Goal: Check status

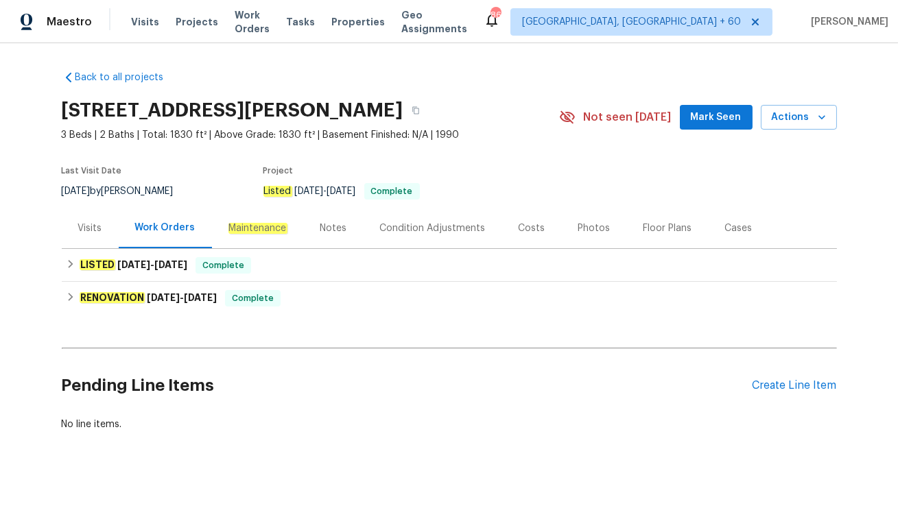
click at [83, 237] on div "Visits" at bounding box center [90, 228] width 57 height 40
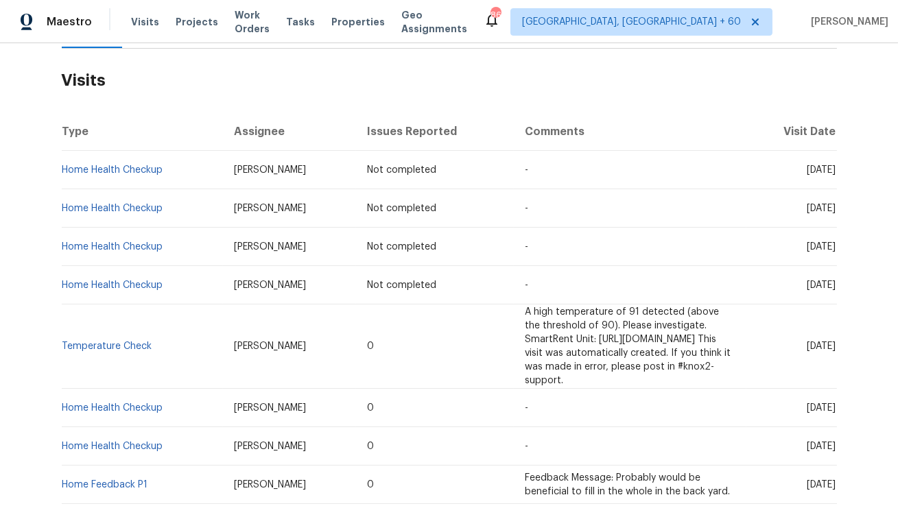
scroll to position [203, 0]
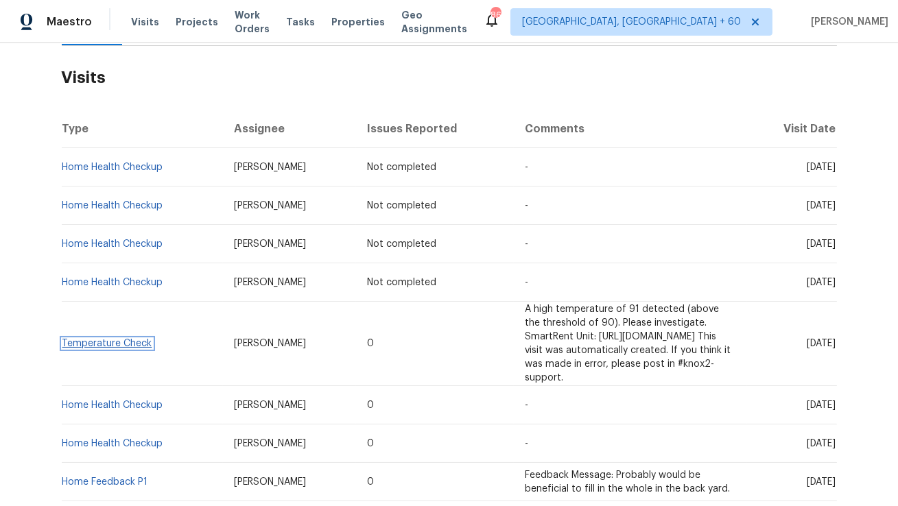
click at [79, 339] on link "Temperature Check" at bounding box center [107, 344] width 90 height 10
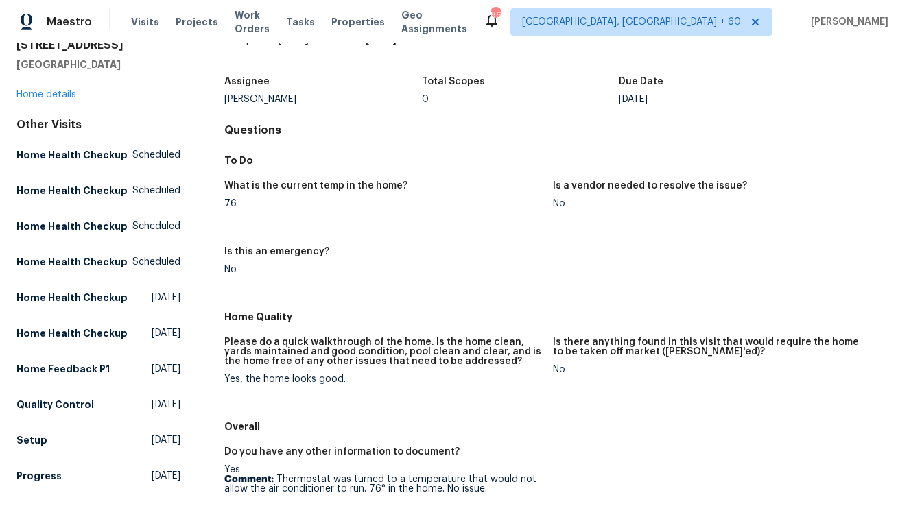
scroll to position [70, 0]
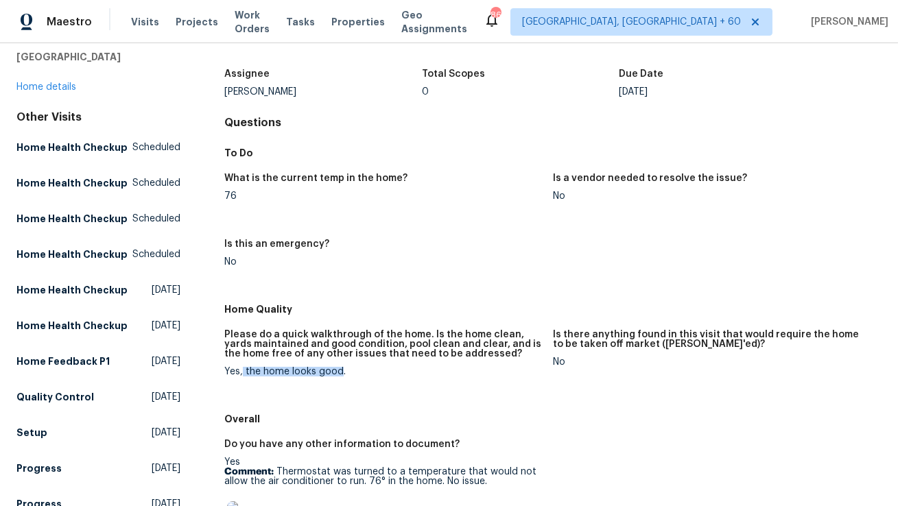
drag, startPoint x: 244, startPoint y: 372, endPoint x: 340, endPoint y: 367, distance: 96.2
click at [340, 367] on div "Yes, the home looks good." at bounding box center [383, 372] width 318 height 10
copy div "the home looks good"
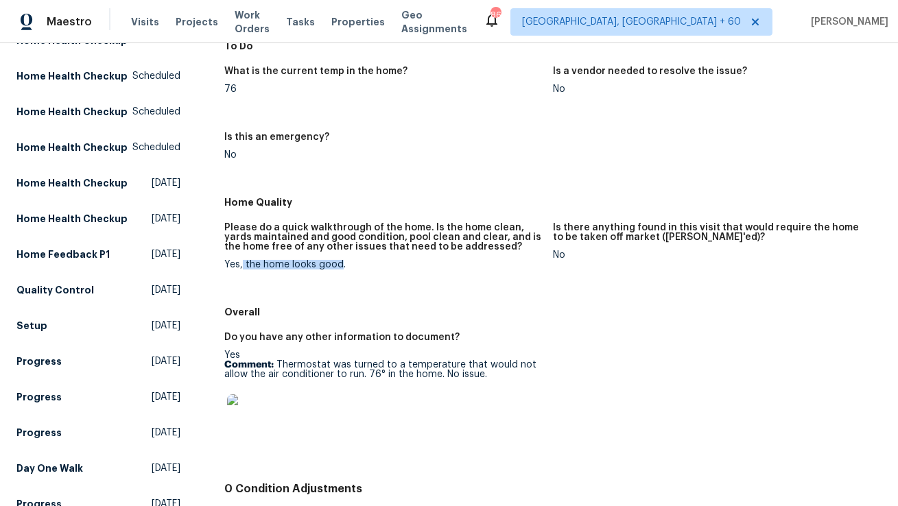
scroll to position [190, 0]
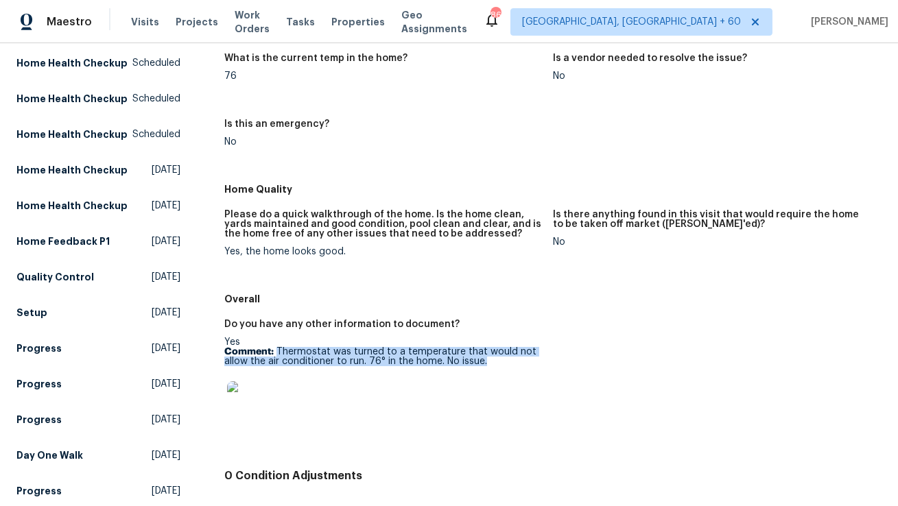
drag, startPoint x: 277, startPoint y: 351, endPoint x: 505, endPoint y: 366, distance: 229.0
click at [505, 366] on p "Comment: Thermostat was turned to a temperature that would not allow the air co…" at bounding box center [383, 356] width 318 height 19
copy p "Thermostat was turned to a temperature that would not allow the air conditioner…"
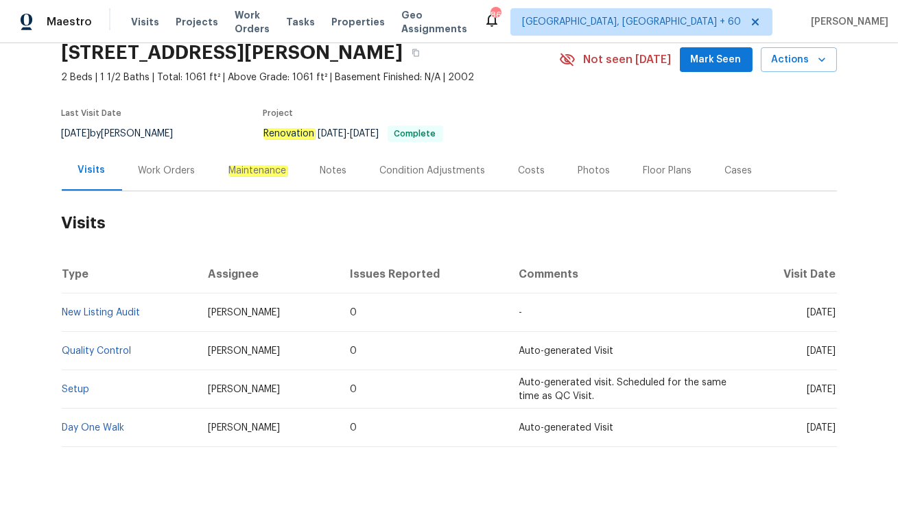
scroll to position [58, 0]
click at [154, 167] on div "Work Orders" at bounding box center [167, 170] width 57 height 14
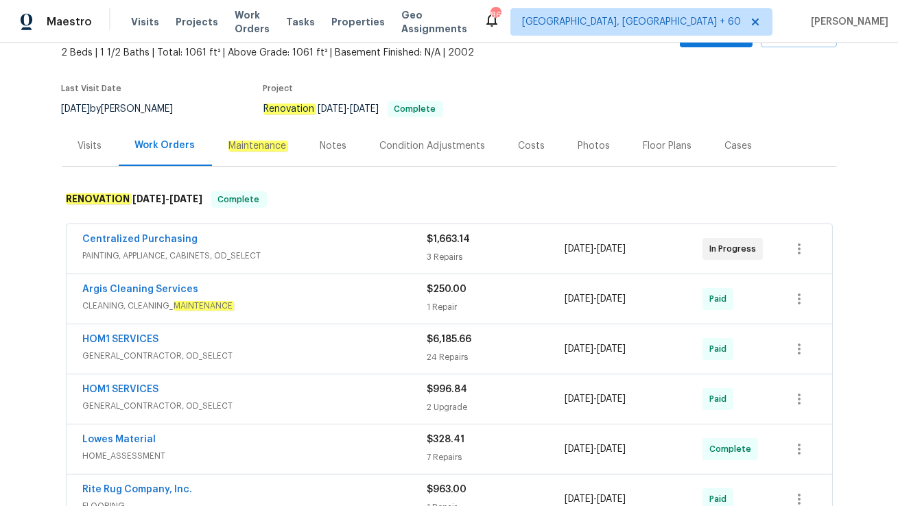
scroll to position [88, 0]
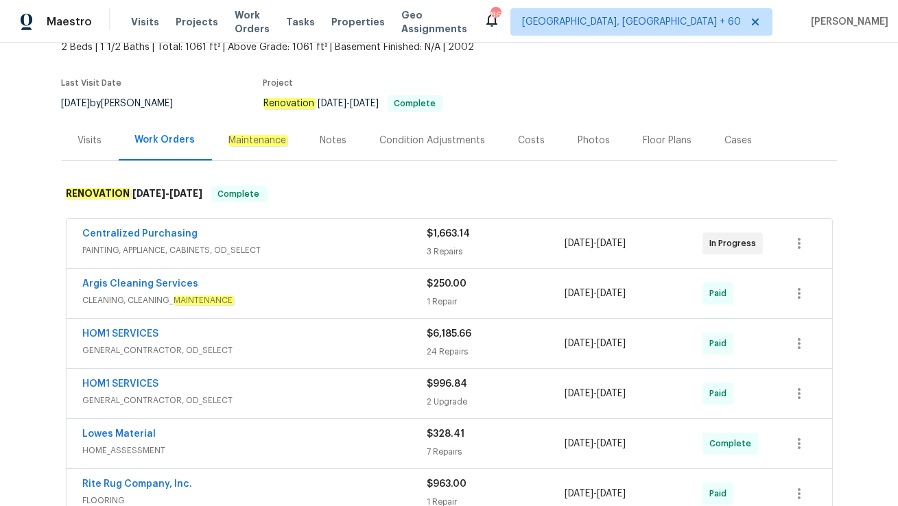
click at [301, 246] on span "PAINTING, APPLIANCE, CABINETS, OD_SELECT" at bounding box center [255, 251] width 344 height 14
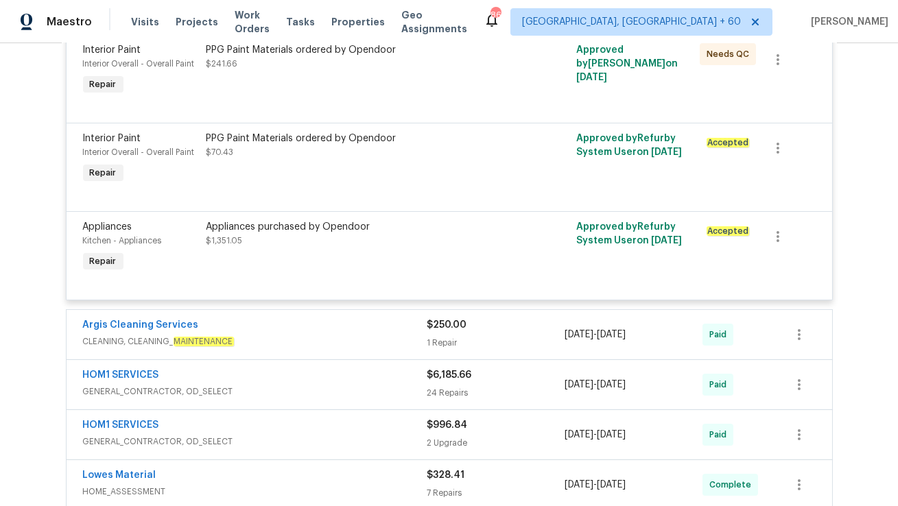
scroll to position [0, 0]
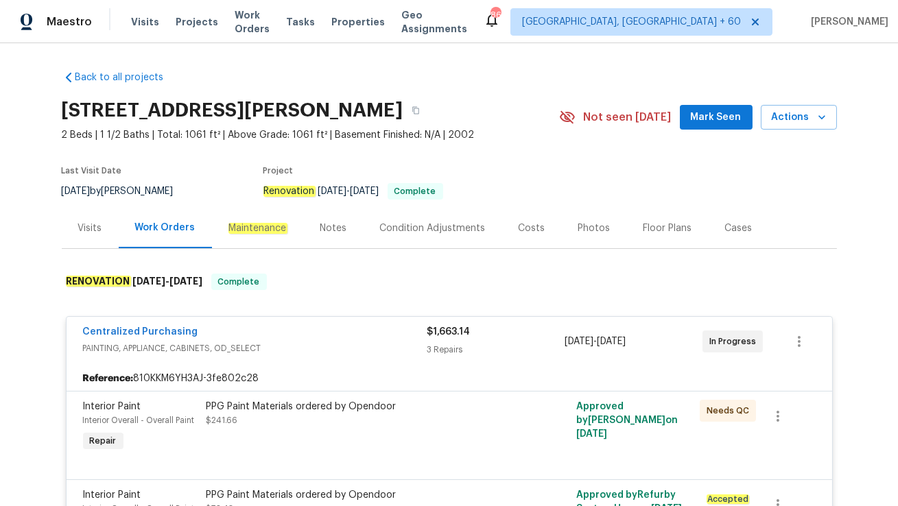
click at [95, 233] on div "Visits" at bounding box center [90, 229] width 24 height 14
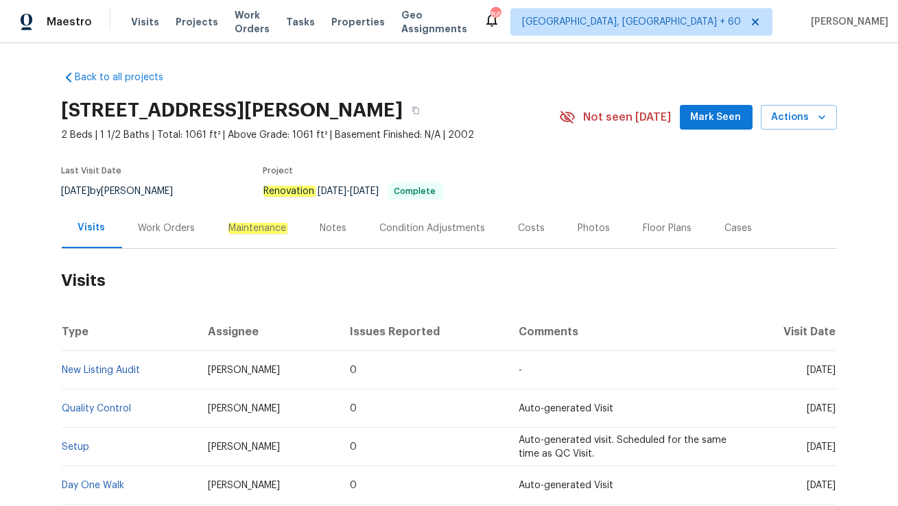
click at [160, 226] on div "Work Orders" at bounding box center [167, 229] width 57 height 14
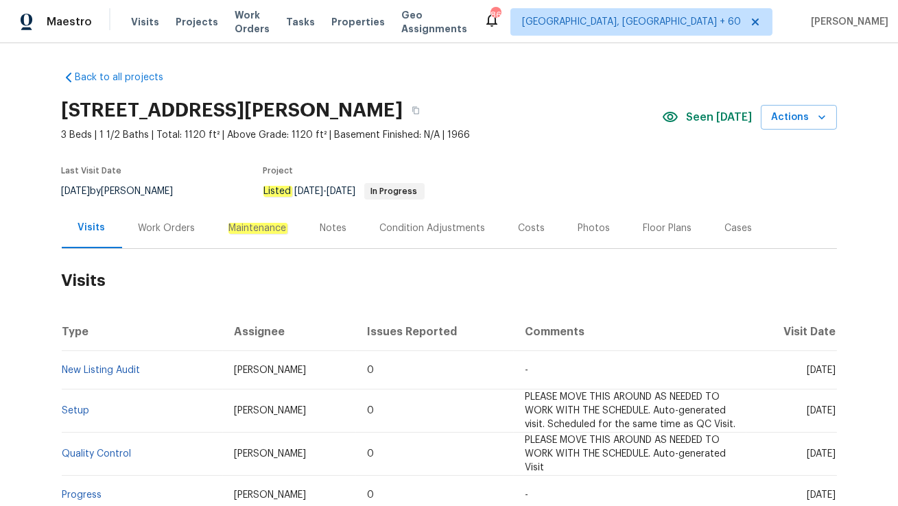
click at [252, 371] on span "[PERSON_NAME]" at bounding box center [270, 371] width 72 height 10
click at [252, 371] on span "Nicholas Russell" at bounding box center [270, 371] width 72 height 10
